Goal: Find specific page/section: Find specific page/section

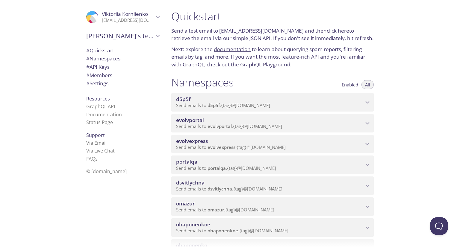
click at [216, 129] on span "evolvportal" at bounding box center [220, 126] width 24 height 6
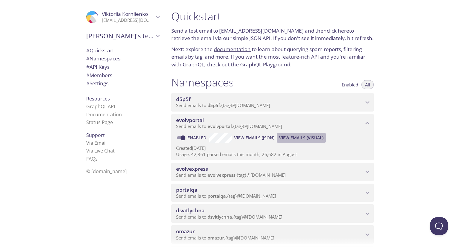
click at [288, 142] on span "View Emails (Visual)" at bounding box center [301, 137] width 44 height 7
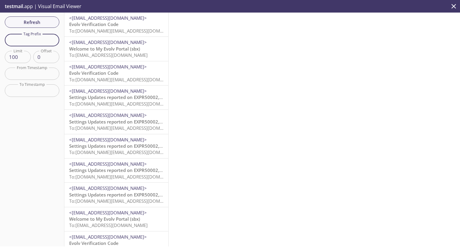
click at [30, 35] on input "text" at bounding box center [32, 40] width 55 height 12
type input "vkca"
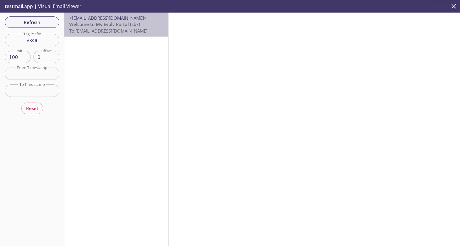
click at [130, 21] on span "<[EMAIL_ADDRESS][DOMAIN_NAME]>" at bounding box center [108, 18] width 78 height 6
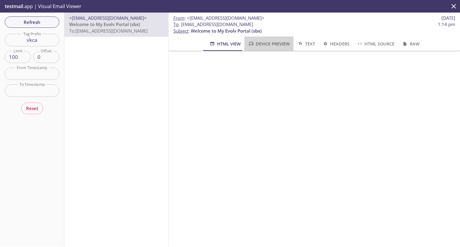
click at [274, 47] on span "Device Preview" at bounding box center [269, 43] width 42 height 7
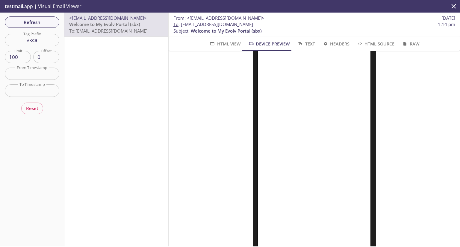
scroll to position [67, 0]
